Goal: Task Accomplishment & Management: Manage account settings

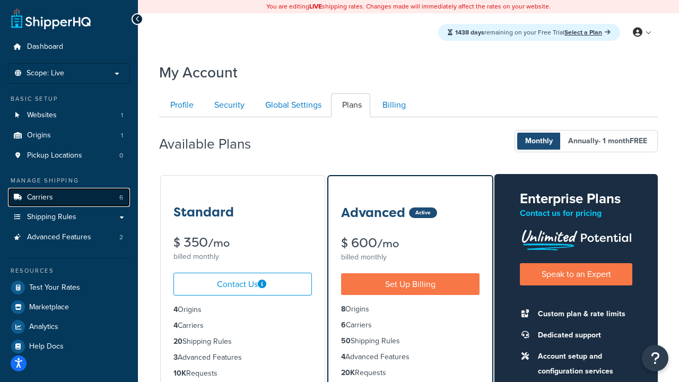
click at [53, 192] on link "Carriers 6" at bounding box center [69, 198] width 122 height 20
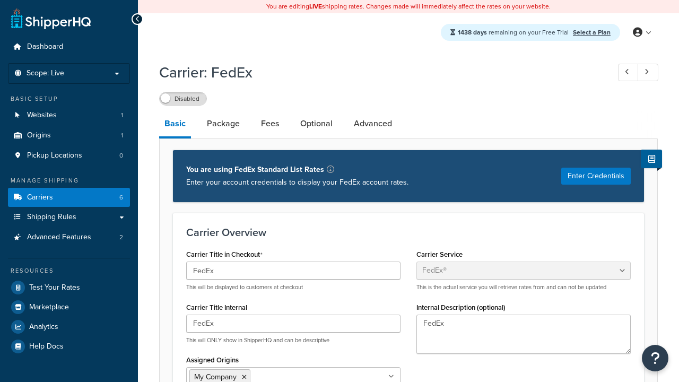
select select "fedEx"
select select "REGULAR_PICKUP"
select select "YOUR_PACKAGING"
click at [92, 195] on link "Carriers 6" at bounding box center [69, 198] width 122 height 20
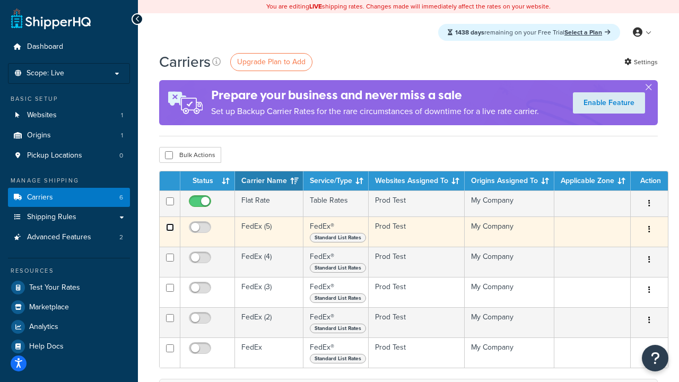
click at [167, 229] on input "checkbox" at bounding box center [170, 227] width 8 height 8
checkbox input "true"
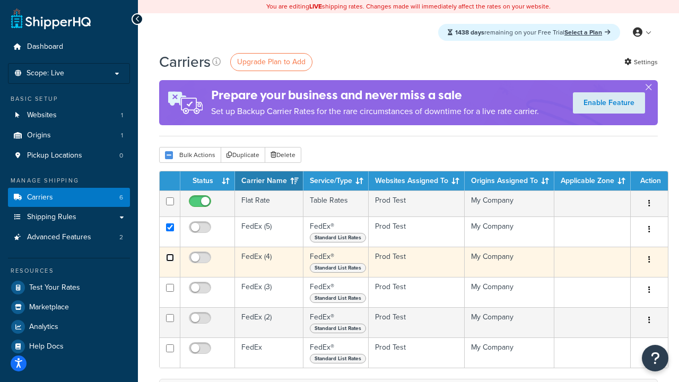
click at [171, 259] on input "checkbox" at bounding box center [170, 258] width 8 height 8
checkbox input "true"
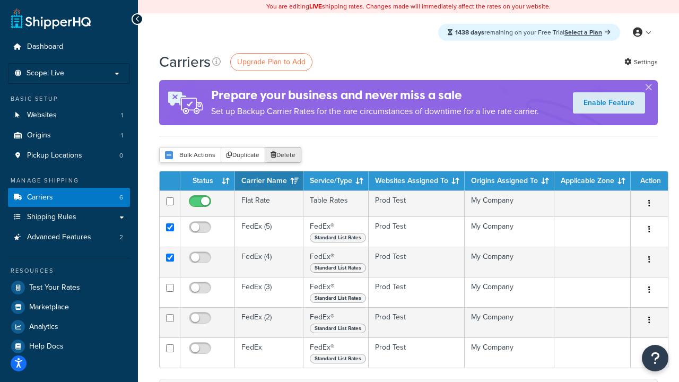
click at [282, 156] on button "Delete" at bounding box center [283, 155] width 37 height 16
